Goal: Task Accomplishment & Management: Manage account settings

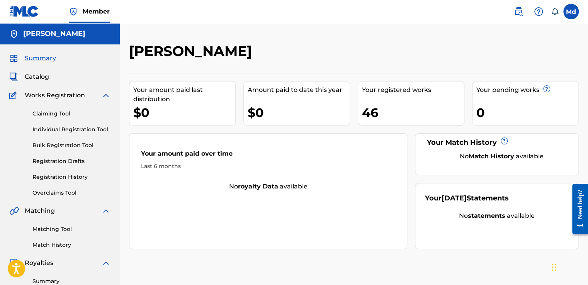
click at [29, 76] on span "Catalog" at bounding box center [37, 76] width 24 height 9
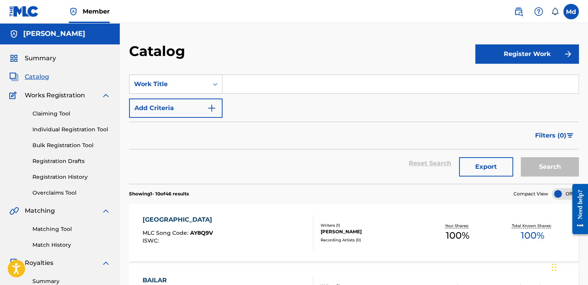
click at [30, 64] on div "Summary Catalog Works Registration Claiming Tool Individual Registration Tool B…" at bounding box center [60, 243] width 120 height 398
click at [32, 59] on span "Summary" at bounding box center [40, 58] width 31 height 9
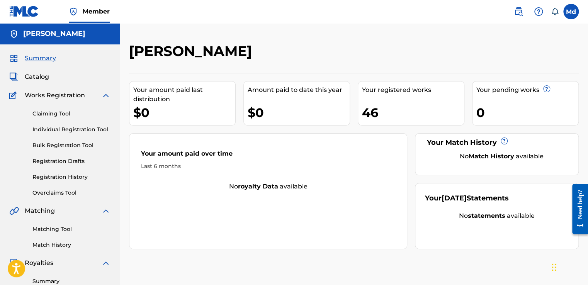
click at [37, 81] on span "Catalog" at bounding box center [37, 76] width 24 height 9
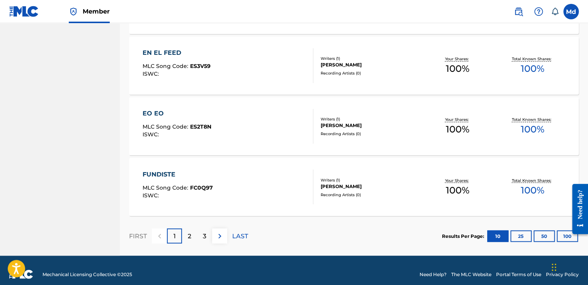
scroll to position [599, 0]
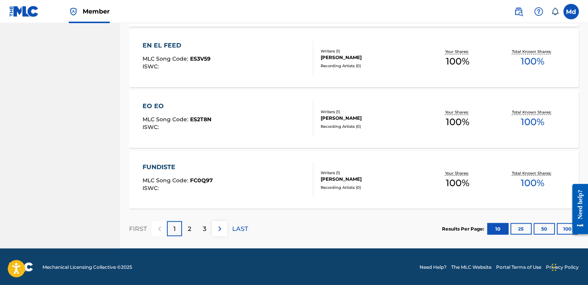
click at [221, 231] on img at bounding box center [219, 228] width 9 height 9
click at [221, 232] on img at bounding box center [219, 228] width 9 height 9
click at [223, 229] on img at bounding box center [219, 228] width 9 height 9
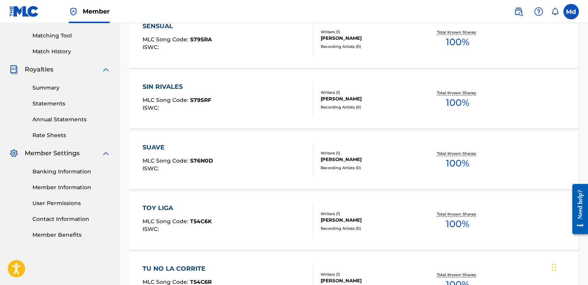
scroll to position [356, 0]
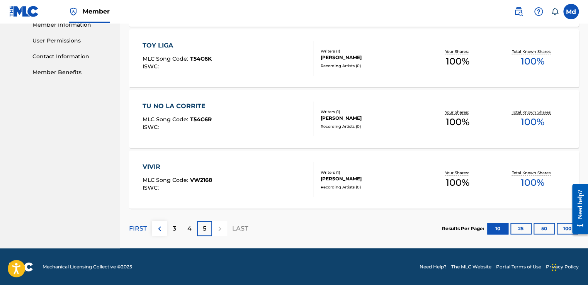
click at [223, 229] on div at bounding box center [219, 228] width 15 height 15
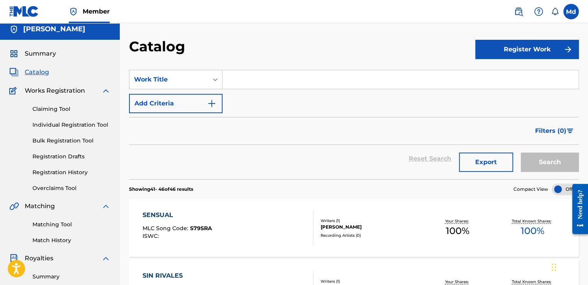
scroll to position [0, 0]
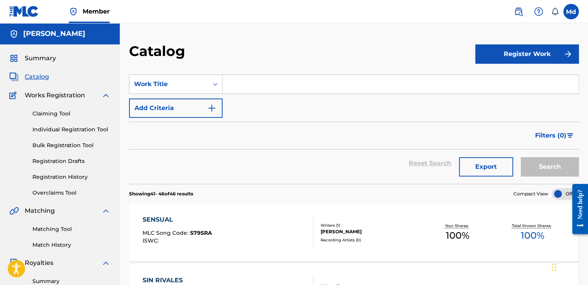
click at [39, 98] on span "Works Registration" at bounding box center [55, 95] width 60 height 9
click at [31, 61] on span "Summary" at bounding box center [40, 58] width 31 height 9
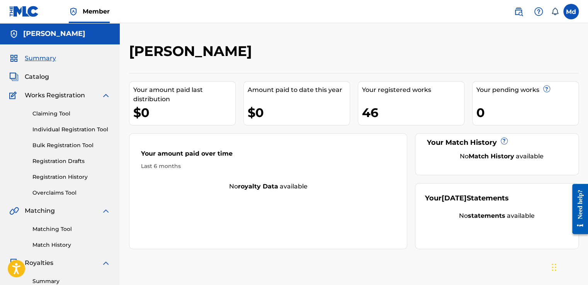
click at [54, 112] on link "Claiming Tool" at bounding box center [71, 114] width 78 height 8
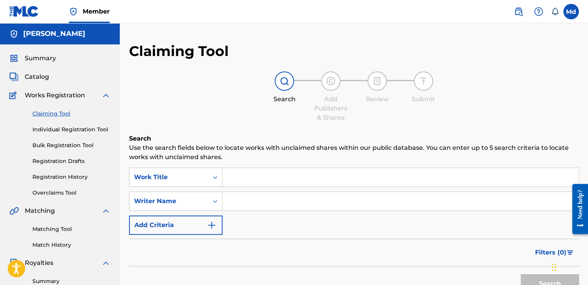
click at [59, 126] on link "Individual Registration Tool" at bounding box center [71, 130] width 78 height 8
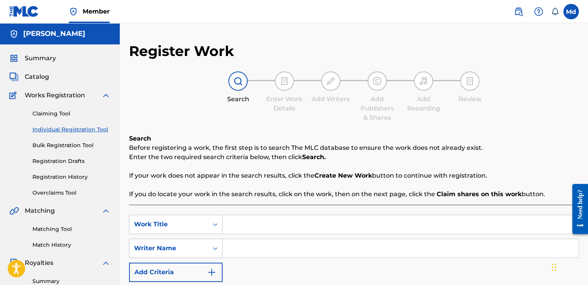
click at [67, 141] on link "Bulk Registration Tool" at bounding box center [71, 145] width 78 height 8
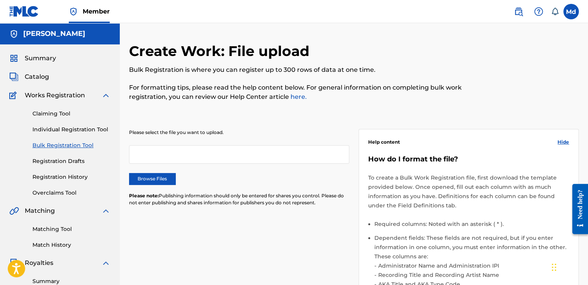
click at [67, 162] on link "Registration Drafts" at bounding box center [71, 161] width 78 height 8
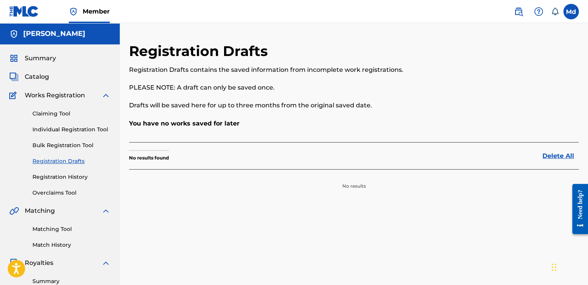
scroll to position [39, 0]
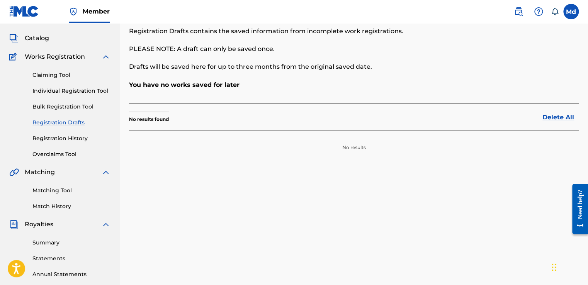
click at [57, 139] on link "Registration History" at bounding box center [71, 138] width 78 height 8
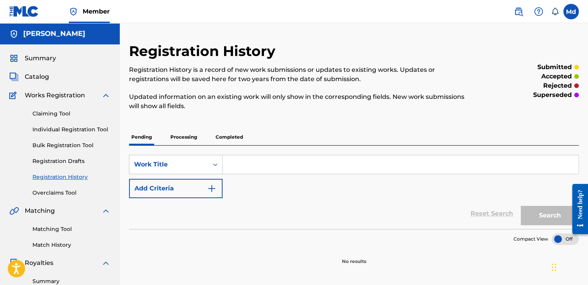
click at [55, 158] on link "Registration Drafts" at bounding box center [71, 161] width 78 height 8
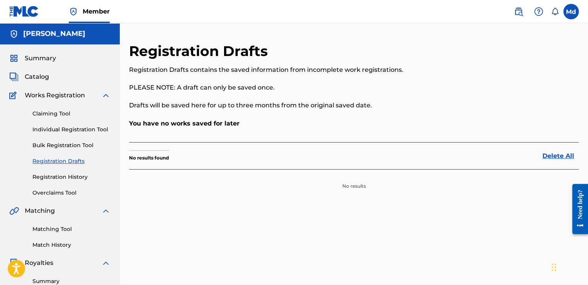
click at [164, 155] on p "No results found" at bounding box center [149, 158] width 40 height 7
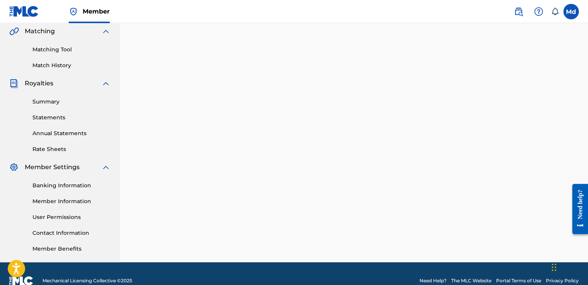
scroll to position [193, 0]
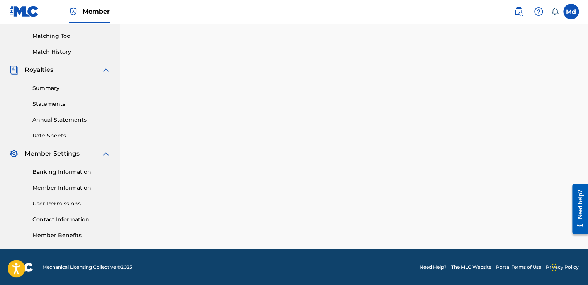
click at [50, 106] on link "Statements" at bounding box center [71, 104] width 78 height 8
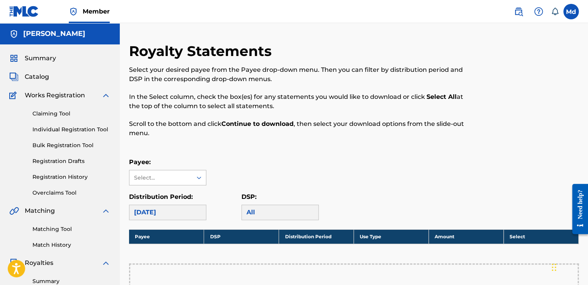
click at [192, 174] on div at bounding box center [199, 178] width 14 height 14
click at [50, 231] on link "Matching Tool" at bounding box center [71, 229] width 78 height 8
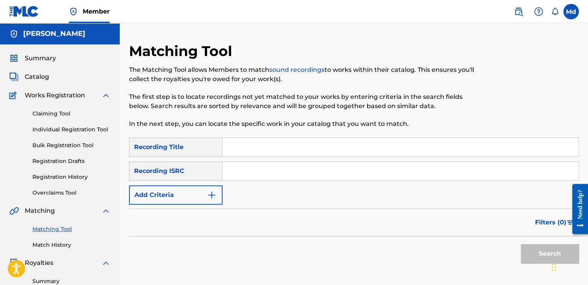
click at [42, 239] on div "Matching Tool Match History" at bounding box center [59, 233] width 101 height 34
click at [46, 244] on link "Match History" at bounding box center [71, 245] width 78 height 8
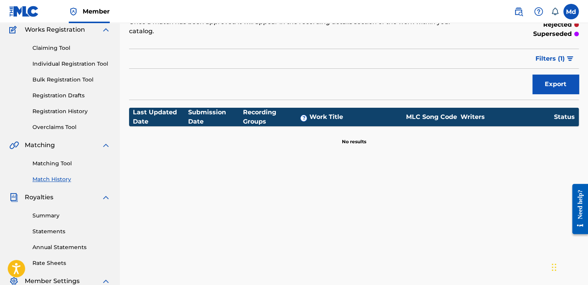
scroll to position [77, 0]
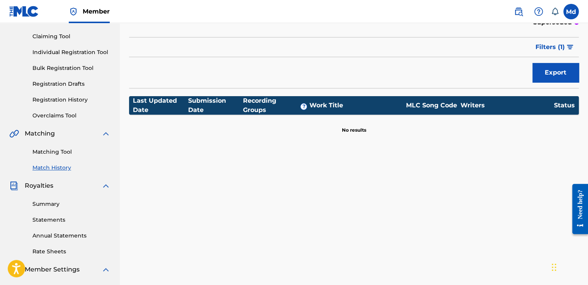
click at [554, 81] on button "Export" at bounding box center [555, 72] width 46 height 19
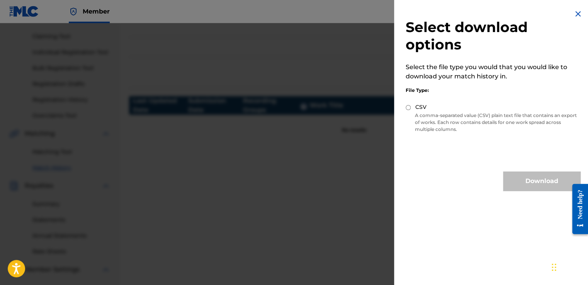
click at [576, 19] on h2 "Select download options" at bounding box center [493, 36] width 175 height 35
click at [575, 15] on img at bounding box center [577, 13] width 9 height 9
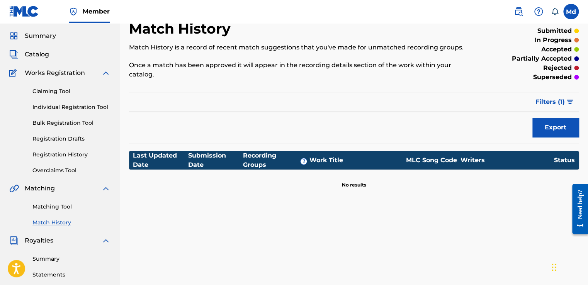
scroll to position [0, 0]
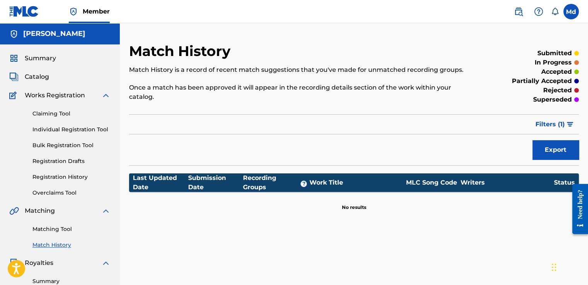
click at [42, 72] on span "Catalog" at bounding box center [37, 76] width 24 height 9
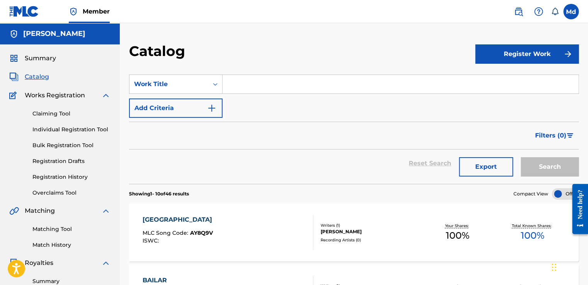
click at [499, 55] on button "Register Work" at bounding box center [527, 53] width 104 height 19
click at [513, 76] on link "Individual" at bounding box center [527, 79] width 104 height 19
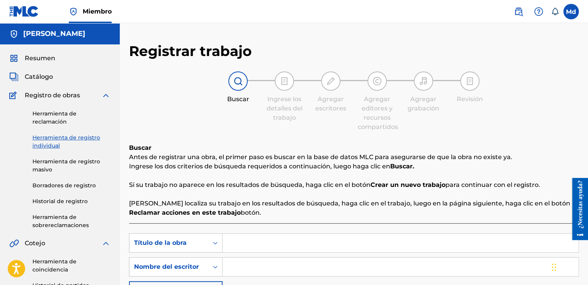
click at [46, 198] on link "Historial de registro" at bounding box center [71, 201] width 78 height 8
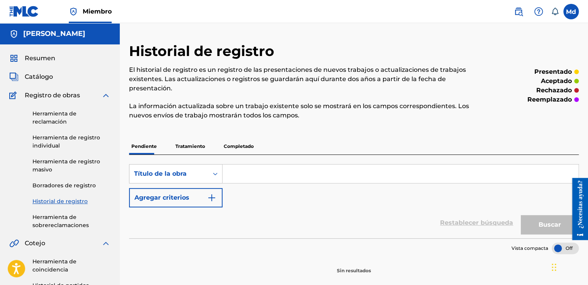
click at [223, 144] on p "Completado" at bounding box center [238, 146] width 35 height 16
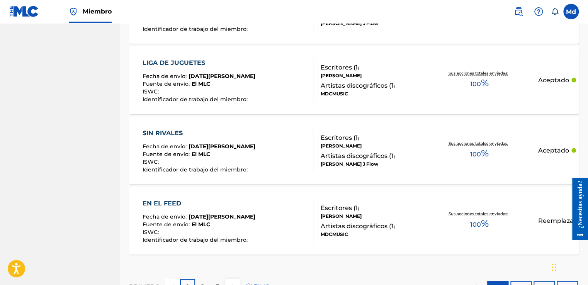
scroll to position [755, 0]
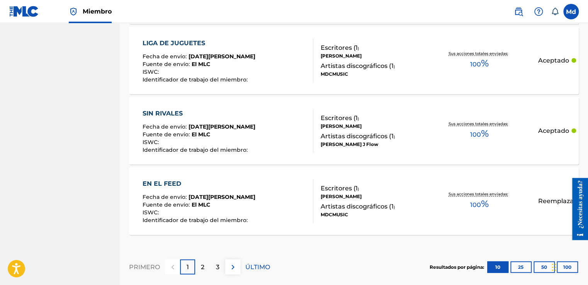
click at [204, 263] on div "2" at bounding box center [202, 267] width 15 height 15
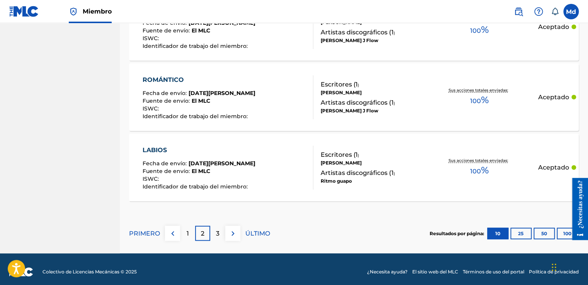
scroll to position [794, 0]
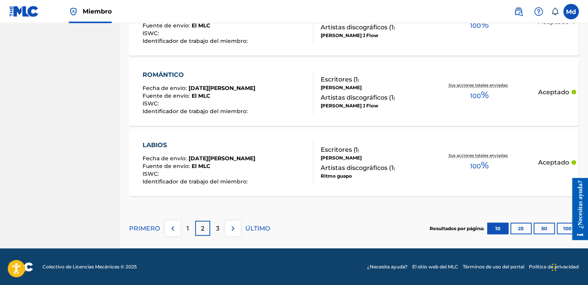
click at [211, 229] on div "3" at bounding box center [217, 228] width 15 height 15
click at [217, 226] on p "4" at bounding box center [218, 228] width 4 height 9
click at [230, 232] on img at bounding box center [232, 228] width 9 height 9
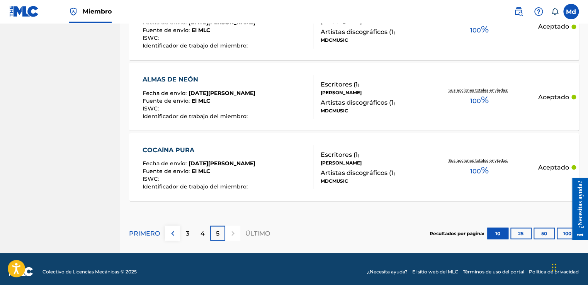
scroll to position [653, 0]
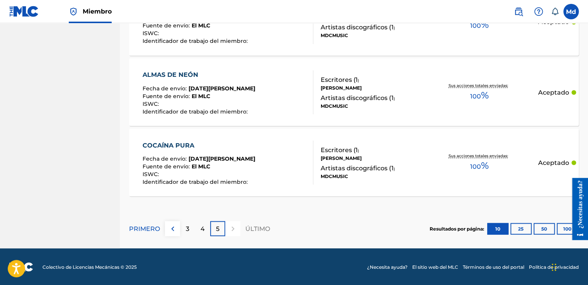
click at [514, 228] on button "25" at bounding box center [520, 229] width 21 height 12
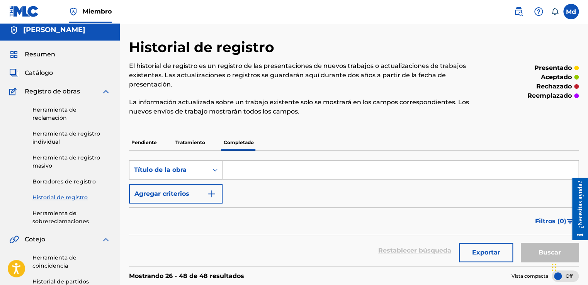
scroll to position [0, 0]
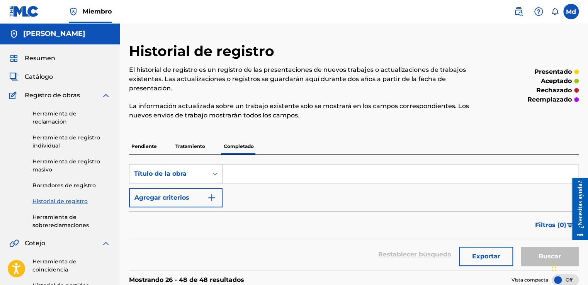
click at [186, 144] on p "Tratamiento" at bounding box center [190, 146] width 34 height 16
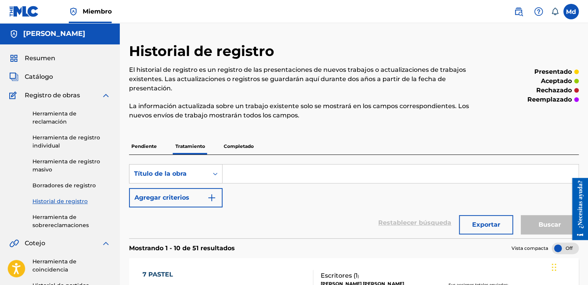
click at [136, 144] on p "Pendiente" at bounding box center [144, 146] width 30 height 16
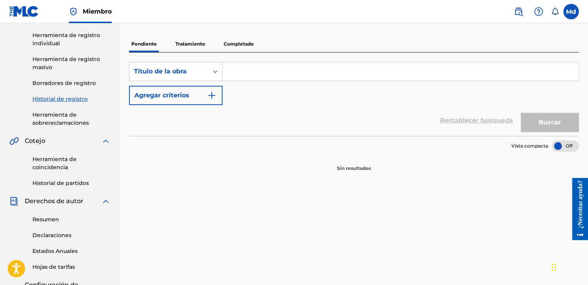
scroll to position [116, 0]
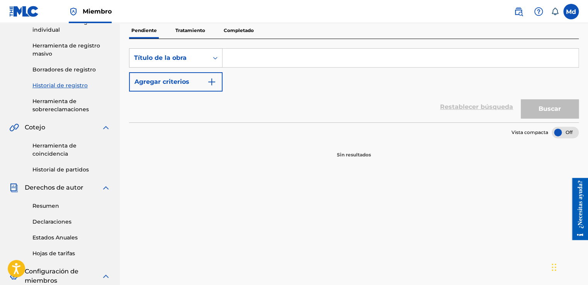
click at [563, 128] on div at bounding box center [565, 133] width 27 height 12
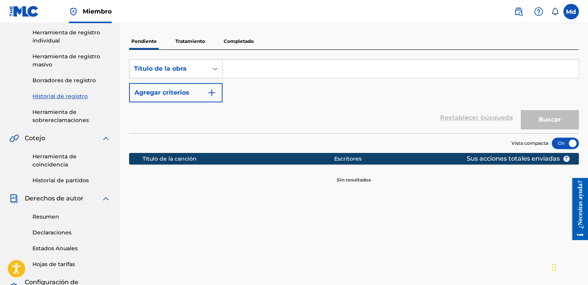
scroll to position [0, 0]
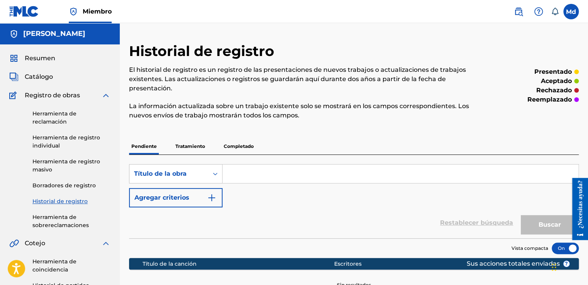
click at [183, 146] on p "Tratamiento" at bounding box center [190, 146] width 34 height 16
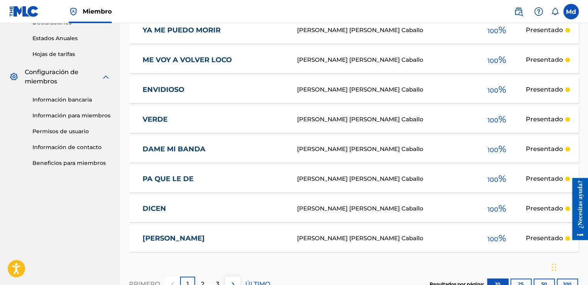
scroll to position [332, 0]
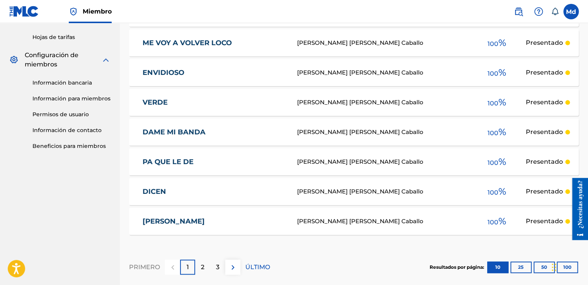
click at [196, 261] on div "2" at bounding box center [202, 267] width 15 height 15
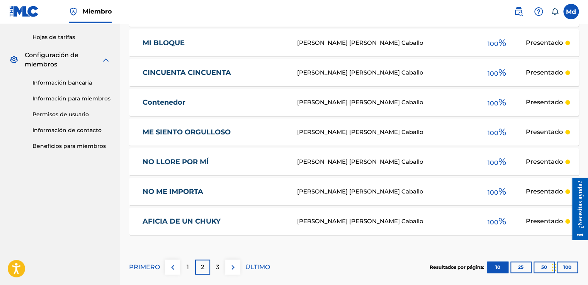
click at [217, 270] on p "3" at bounding box center [217, 267] width 3 height 9
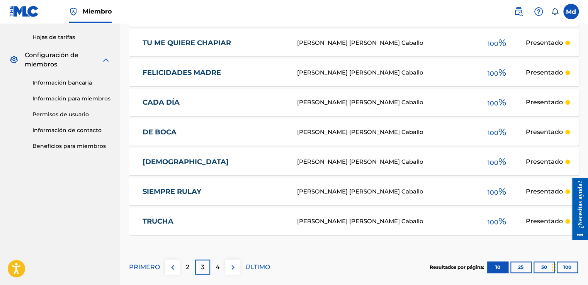
click at [230, 268] on img at bounding box center [232, 267] width 9 height 9
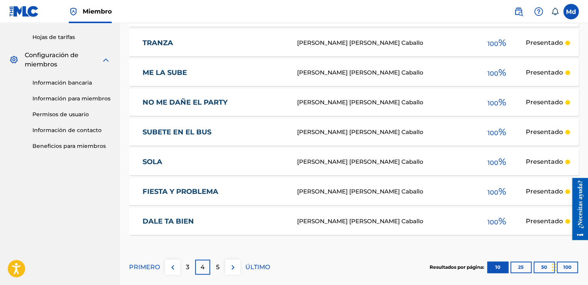
click at [229, 270] on img at bounding box center [232, 267] width 9 height 9
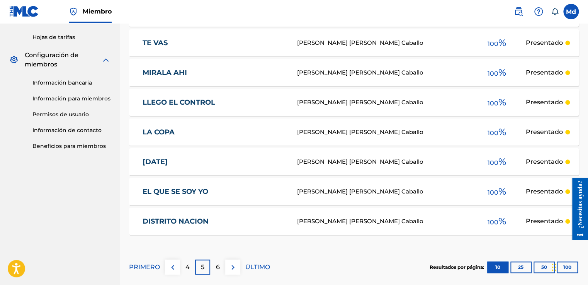
click at [229, 268] on img at bounding box center [232, 267] width 9 height 9
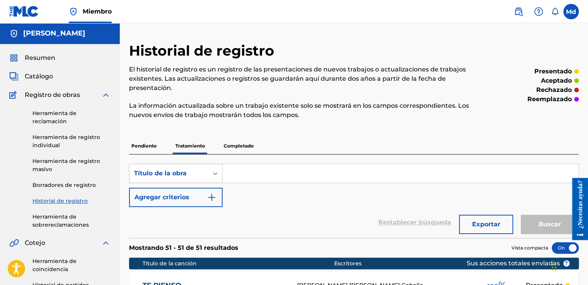
scroll to position [0, 0]
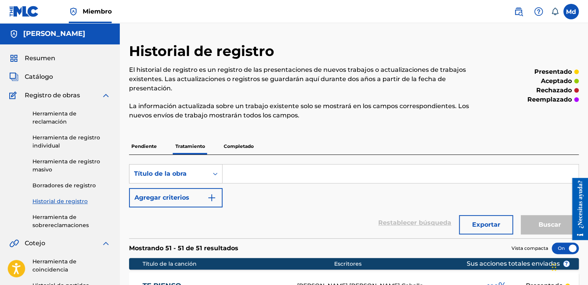
click at [34, 61] on span "Resumen" at bounding box center [40, 58] width 31 height 9
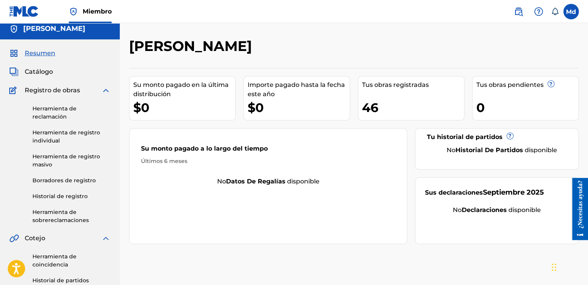
scroll to position [39, 0]
